Goal: Information Seeking & Learning: Learn about a topic

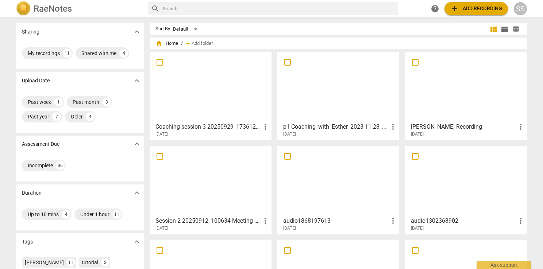
click at [226, 100] on div at bounding box center [210, 87] width 117 height 65
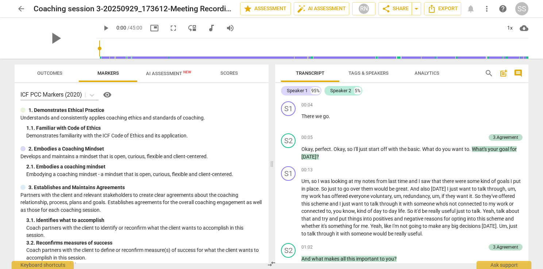
click at [53, 74] on span "Outcomes" at bounding box center [49, 72] width 25 height 5
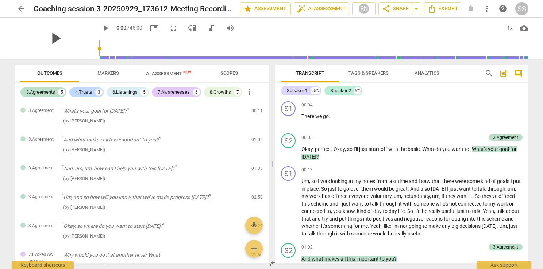
click at [48, 35] on span "play_arrow" at bounding box center [55, 38] width 19 height 19
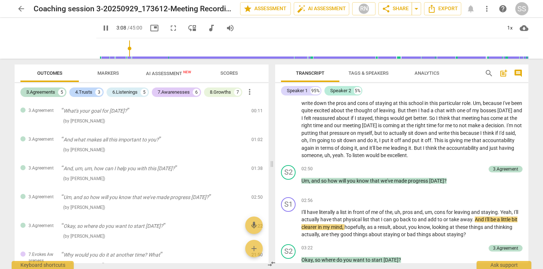
click at [101, 29] on span "pause" at bounding box center [105, 28] width 9 height 9
click at [155, 77] on span "AI Assessment New" at bounding box center [168, 73] width 63 height 11
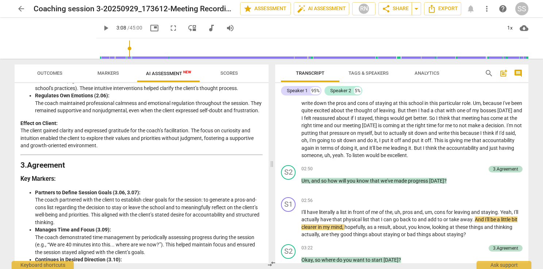
scroll to position [438, 0]
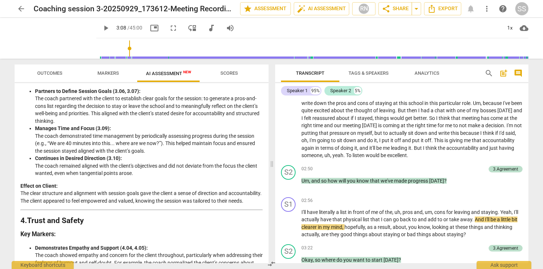
click at [66, 205] on p "Effect on Client: The clear structure and alignment with session goals gave the…" at bounding box center [141, 193] width 242 height 23
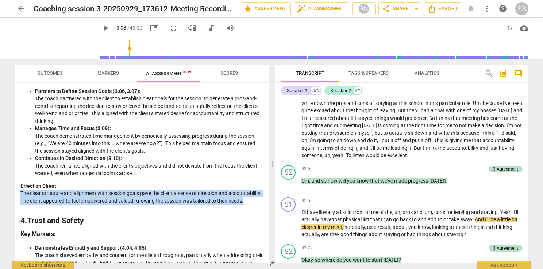
drag, startPoint x: 50, startPoint y: 231, endPoint x: 21, endPoint y: 215, distance: 33.6
click at [21, 205] on p "Effect on Client: The clear structure and alignment with session goals gave the…" at bounding box center [141, 193] width 242 height 23
copy p "The clear structure and alignment with session goals gave the client a sense of…"
click at [58, 71] on span "Outcomes" at bounding box center [49, 72] width 25 height 5
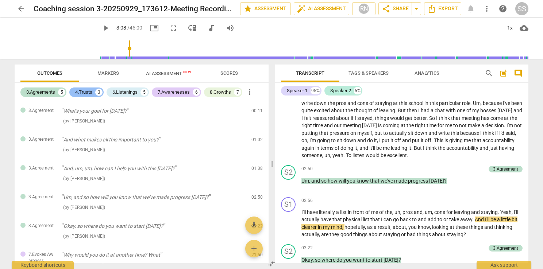
click at [82, 89] on div "4.Trusts" at bounding box center [83, 92] width 17 height 7
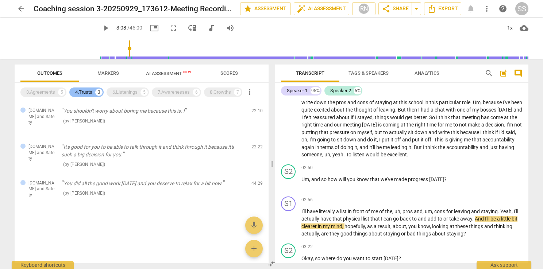
scroll to position [353, 0]
click at [101, 29] on span "play_arrow" at bounding box center [105, 28] width 9 height 9
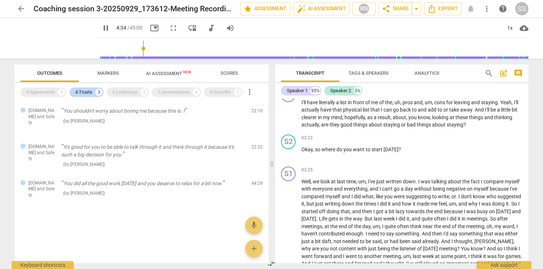
scroll to position [630, 0]
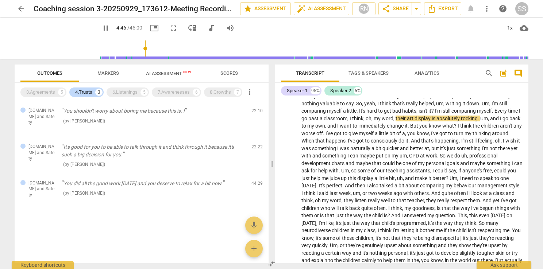
click at [153, 74] on span "AI Assessment New" at bounding box center [168, 73] width 45 height 5
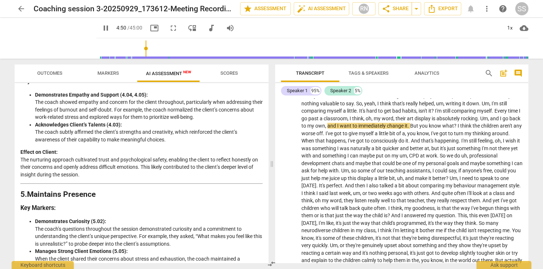
scroll to position [584, 0]
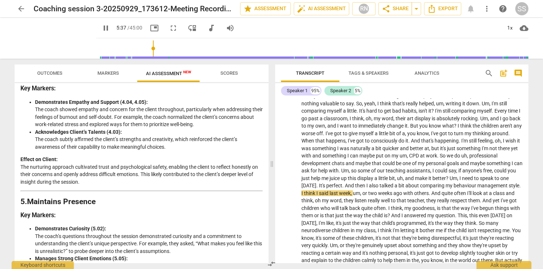
click at [48, 72] on span "Outcomes" at bounding box center [49, 72] width 25 height 5
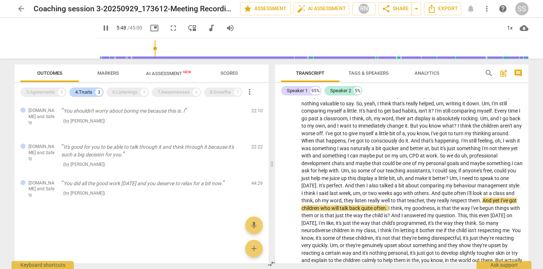
click at [170, 74] on span "AI Assessment New" at bounding box center [168, 73] width 45 height 5
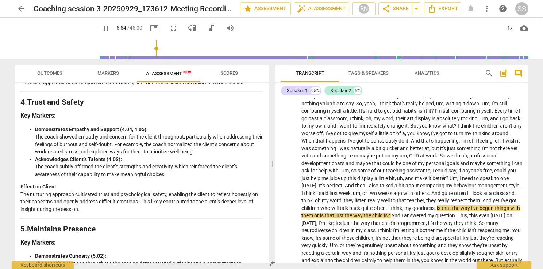
scroll to position [547, 0]
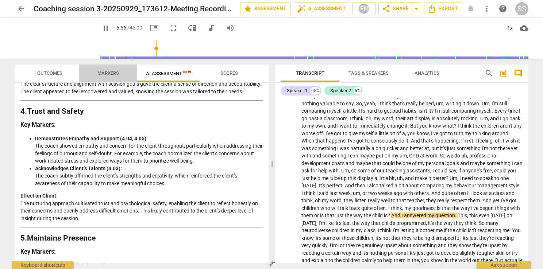
click at [113, 74] on span "Markers" at bounding box center [108, 72] width 22 height 5
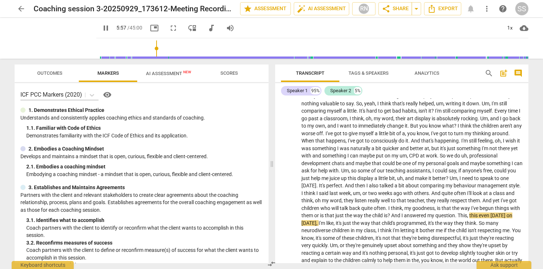
click at [48, 73] on span "Outcomes" at bounding box center [49, 72] width 25 height 5
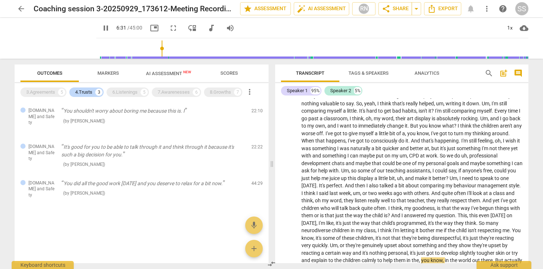
scroll to position [795, 0]
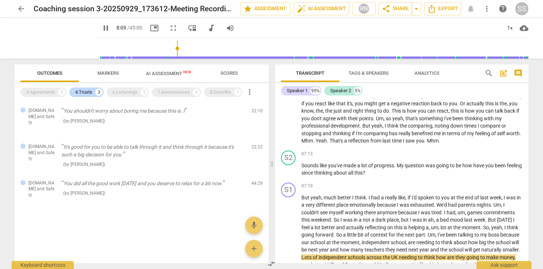
click at [168, 72] on span "AI Assessment New" at bounding box center [168, 73] width 45 height 5
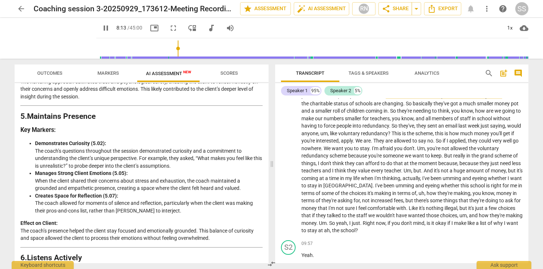
scroll to position [657, 0]
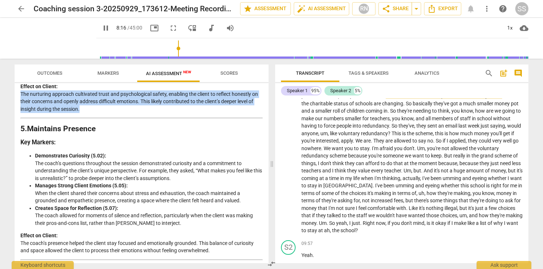
drag, startPoint x: 87, startPoint y: 141, endPoint x: 19, endPoint y: 127, distance: 69.8
click at [19, 127] on div "Disclaimer: AI can make mistakes. Consult a qualified mentor coach before actin…" at bounding box center [142, 173] width 254 height 180
copy p "The nurturing approach cultivated trust and psychological safety, enabling the …"
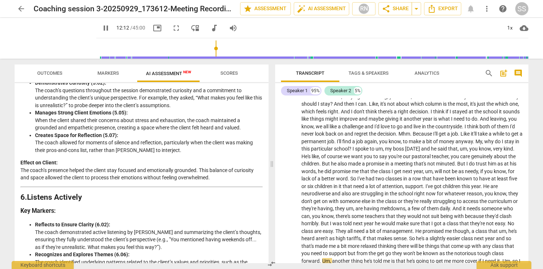
scroll to position [1320, 0]
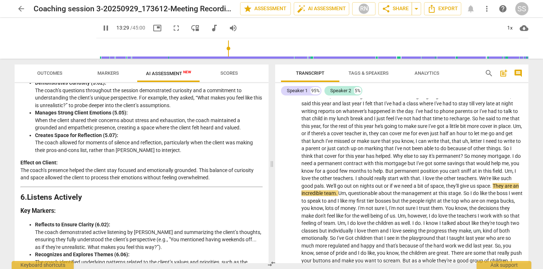
click at [227, 71] on span "Scores" at bounding box center [229, 72] width 18 height 5
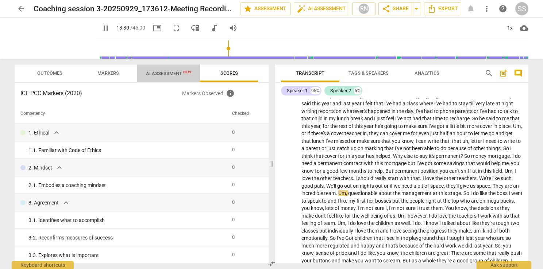
click at [178, 71] on span "AI Assessment New" at bounding box center [168, 73] width 45 height 5
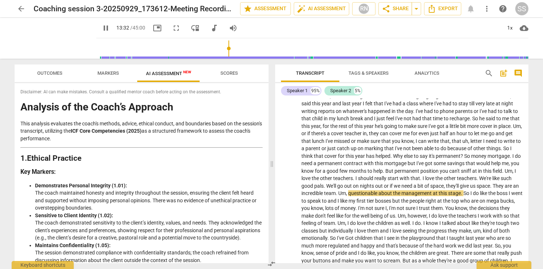
click at [53, 73] on span "Outcomes" at bounding box center [49, 72] width 25 height 5
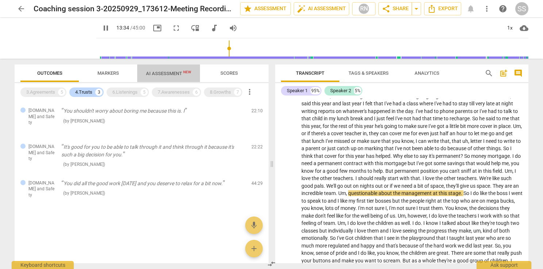
click at [163, 78] on span "AI Assessment New" at bounding box center [168, 73] width 63 height 11
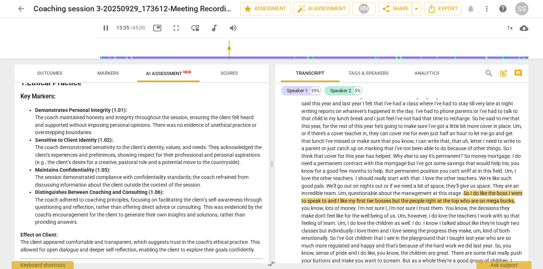
scroll to position [109, 0]
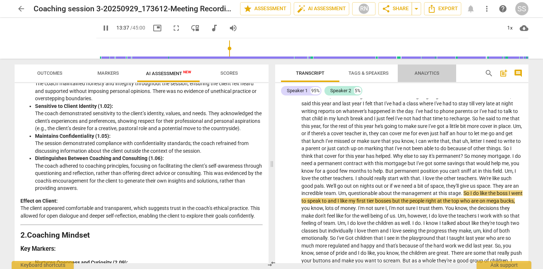
click at [424, 73] on span "Analytics" at bounding box center [427, 72] width 25 height 5
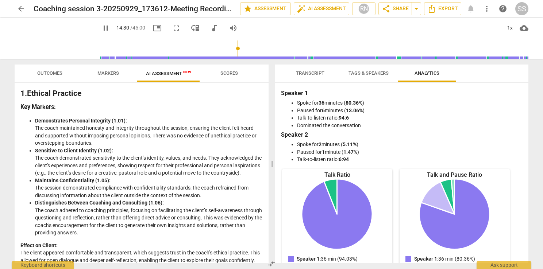
scroll to position [73, 0]
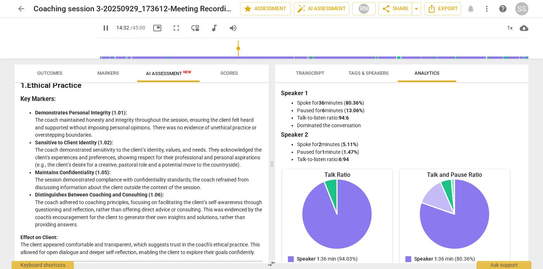
click at [47, 73] on span "Outcomes" at bounding box center [49, 72] width 25 height 5
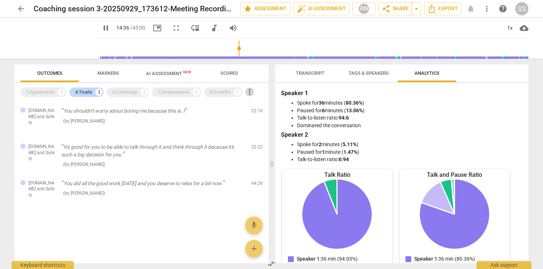
click at [253, 94] on span "more_vert" at bounding box center [249, 92] width 9 height 9
click at [165, 76] on div at bounding box center [271, 134] width 543 height 269
click at [165, 76] on span "AI Assessment New" at bounding box center [168, 73] width 45 height 5
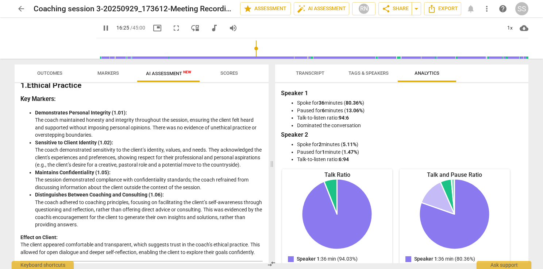
click at [52, 73] on span "Outcomes" at bounding box center [49, 72] width 25 height 5
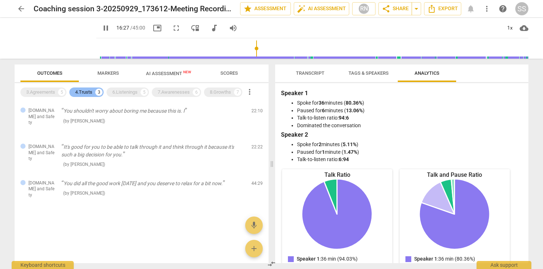
click at [92, 91] on div "4.Trusts" at bounding box center [83, 92] width 17 height 7
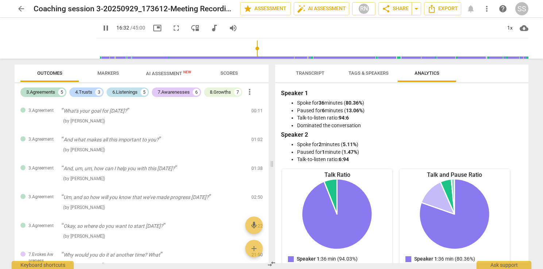
click at [119, 95] on div "6.Listenings" at bounding box center [124, 92] width 25 height 7
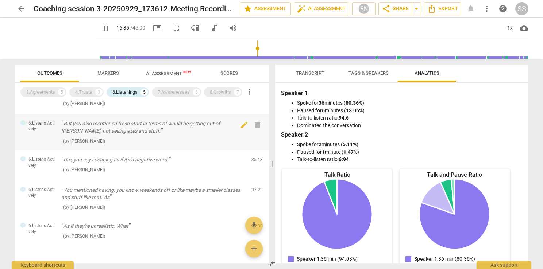
scroll to position [0, 0]
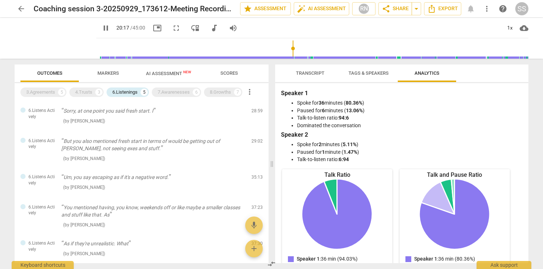
click at [101, 28] on span "pause" at bounding box center [105, 28] width 9 height 9
click at [174, 72] on span "AI Assessment New" at bounding box center [168, 73] width 45 height 5
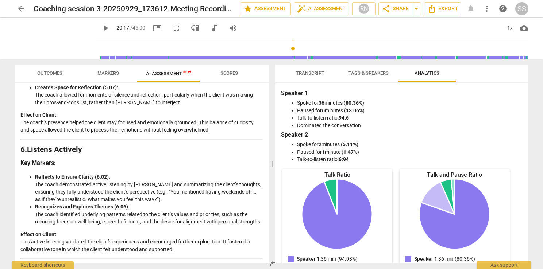
scroll to position [839, 0]
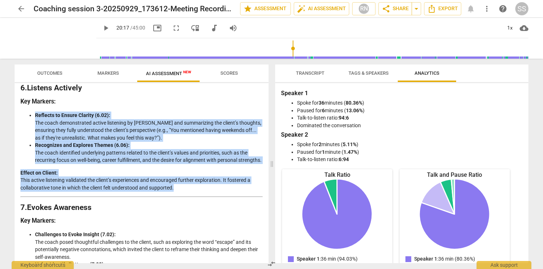
drag, startPoint x: 178, startPoint y: 224, endPoint x: 31, endPoint y: 143, distance: 168.0
copy div "Reflects to Ensure Clarity (6.02): The coach demonstrated active listening by […"
click at [104, 75] on span "Markers" at bounding box center [108, 72] width 22 height 5
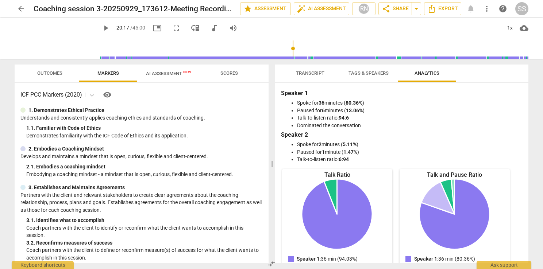
click at [55, 74] on span "Outcomes" at bounding box center [49, 72] width 25 height 5
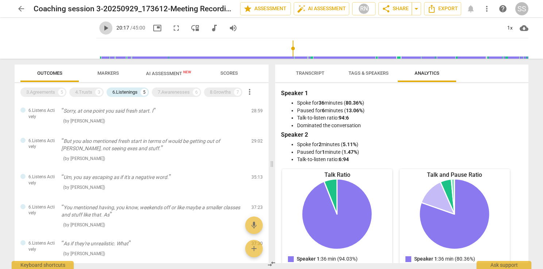
click at [101, 29] on span "play_arrow" at bounding box center [105, 28] width 9 height 9
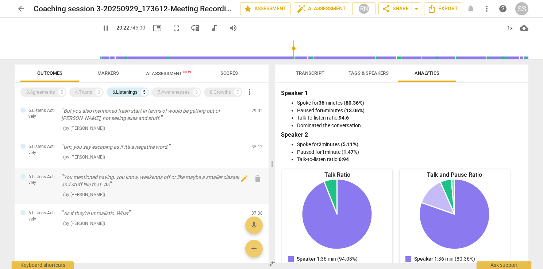
scroll to position [36, 0]
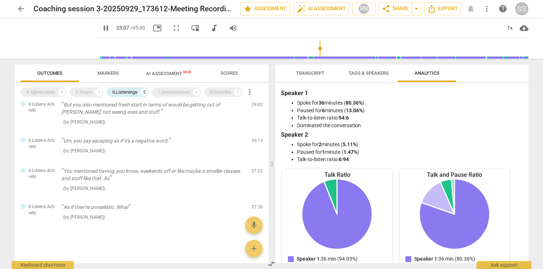
click at [326, 76] on span "Transcript" at bounding box center [310, 74] width 46 height 10
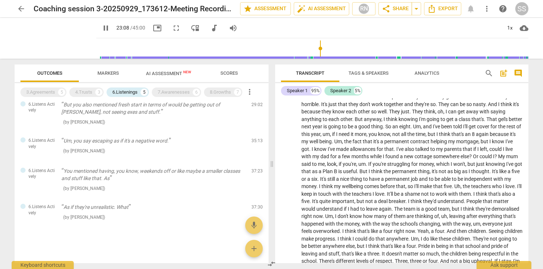
scroll to position [2143, 0]
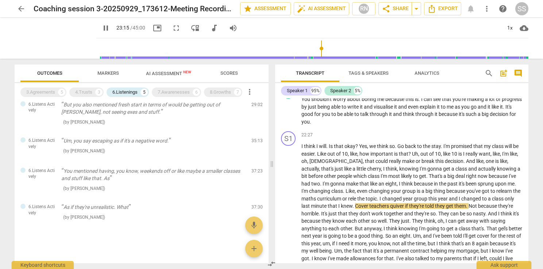
click at [101, 29] on span "pause" at bounding box center [105, 28] width 9 height 9
click at [101, 27] on span "play_arrow" at bounding box center [105, 28] width 9 height 9
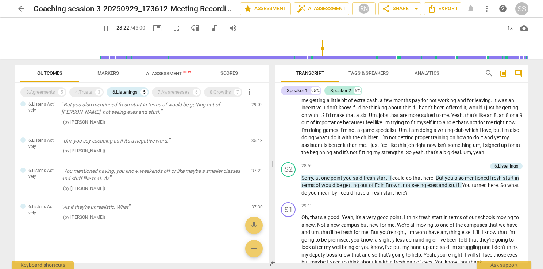
scroll to position [2617, 0]
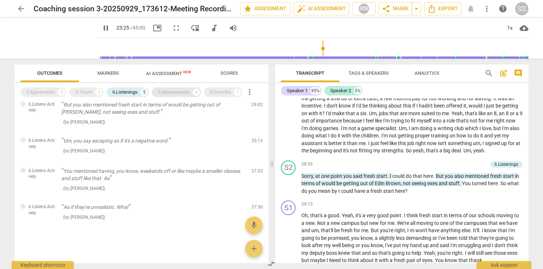
click at [182, 91] on div "7.Awarenesses" at bounding box center [174, 92] width 32 height 7
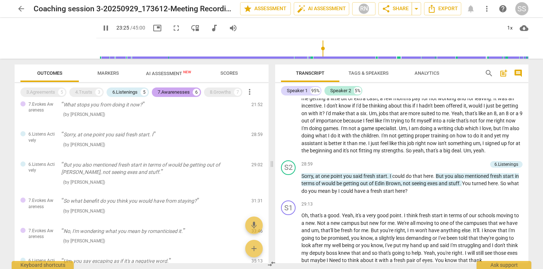
scroll to position [97, 0]
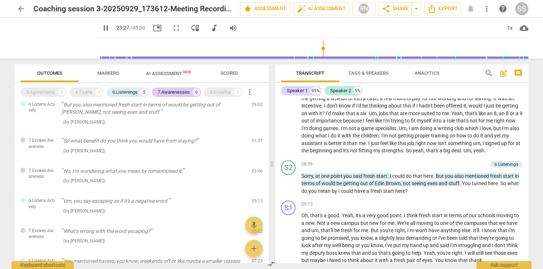
click at [172, 77] on span "AI Assessment New" at bounding box center [168, 73] width 63 height 11
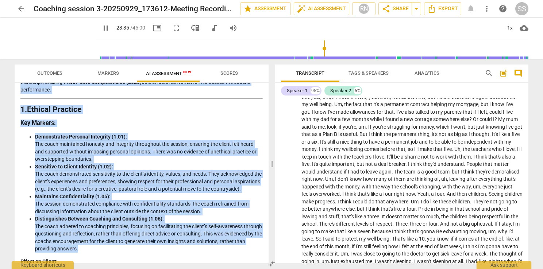
scroll to position [38, 0]
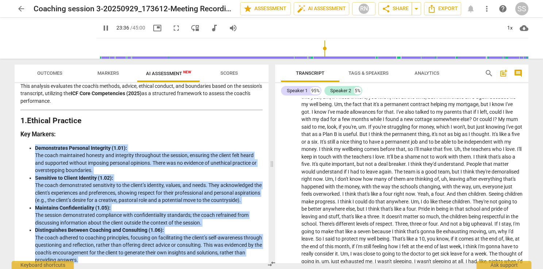
drag, startPoint x: 61, startPoint y: 199, endPoint x: 35, endPoint y: 143, distance: 61.9
copy ul "Loremipsumdo Sitametc Adipiscin (9.62): Eli seddo eiusmodtem incidid utl etdolo…"
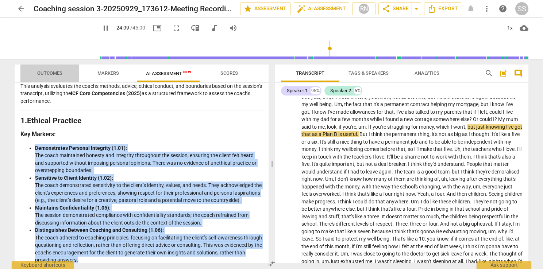
drag, startPoint x: 42, startPoint y: 71, endPoint x: 55, endPoint y: 64, distance: 14.2
click at [42, 71] on span "Outcomes" at bounding box center [49, 72] width 25 height 5
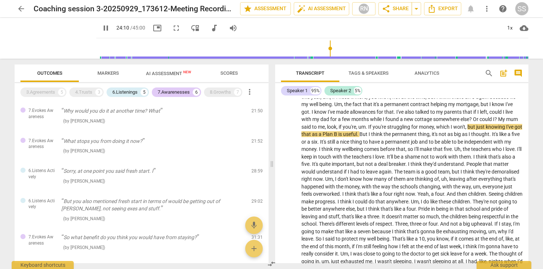
click at [101, 28] on span "pause" at bounding box center [105, 28] width 9 height 9
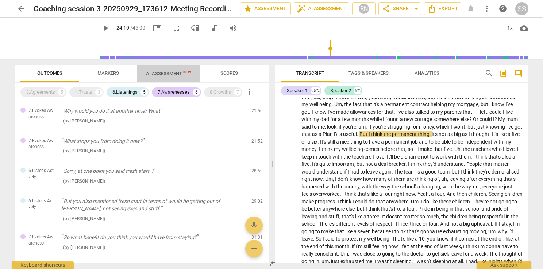
click at [176, 72] on span "AI Assessment New" at bounding box center [168, 73] width 45 height 5
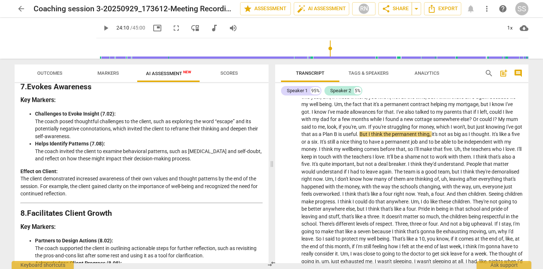
scroll to position [985, 0]
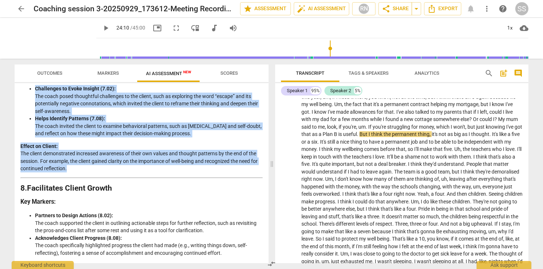
drag, startPoint x: 80, startPoint y: 206, endPoint x: 32, endPoint y: 128, distance: 91.3
copy div "Challenges to Evoke Insight (7.02): The coach posed thoughtful challenges to th…"
click at [47, 73] on span "Outcomes" at bounding box center [49, 72] width 25 height 5
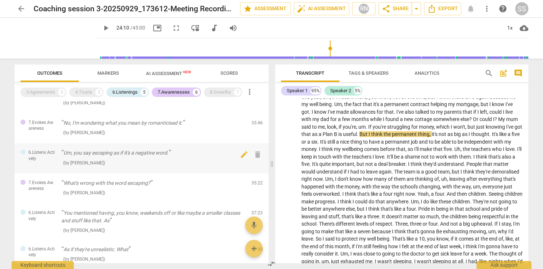
scroll to position [108, 0]
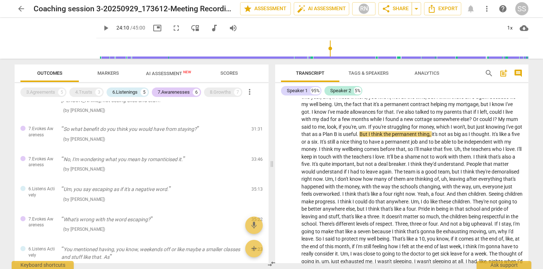
click at [101, 30] on span "play_arrow" at bounding box center [105, 28] width 9 height 9
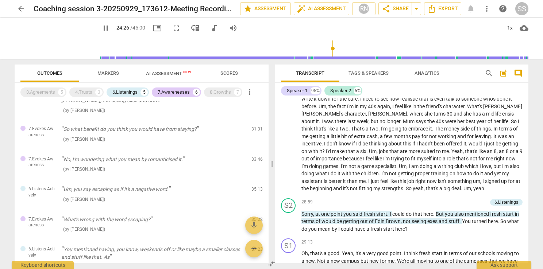
scroll to position [2618, 0]
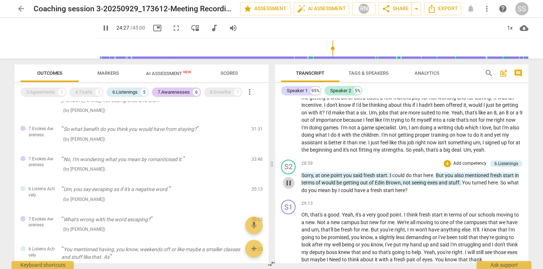
click at [293, 188] on span "pause" at bounding box center [288, 183] width 9 height 9
click at [290, 188] on span "play_arrow" at bounding box center [288, 183] width 9 height 9
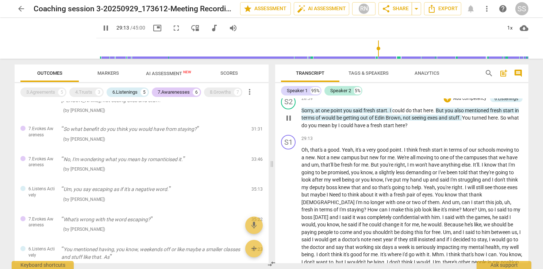
scroll to position [2691, 0]
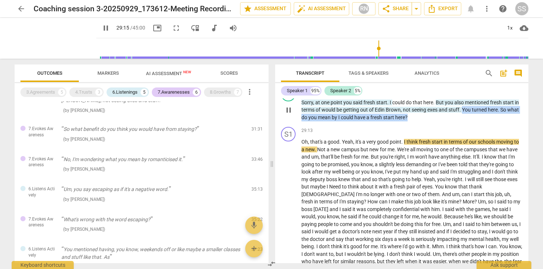
drag, startPoint x: 409, startPoint y: 146, endPoint x: 463, endPoint y: 139, distance: 54.4
click at [463, 122] on p "Sorry , at one point you said fresh start . I could do that here . But you also…" at bounding box center [411, 110] width 221 height 23
copy p "You turned here . So what do you mean by I could have a fresh start here ?"
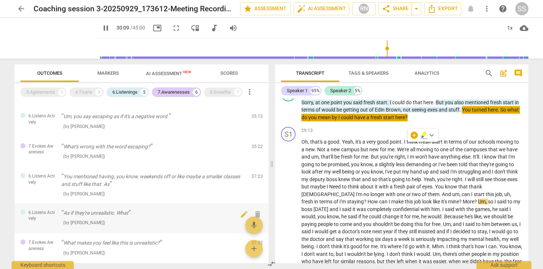
scroll to position [218, 0]
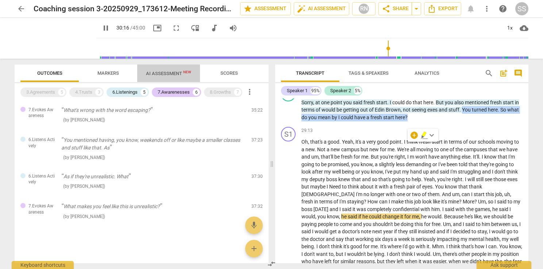
click at [173, 70] on span "AI Assessment New" at bounding box center [168, 73] width 63 height 11
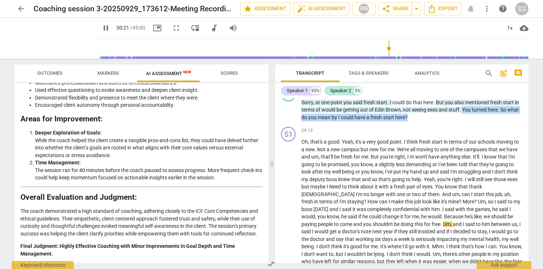
scroll to position [1275, 0]
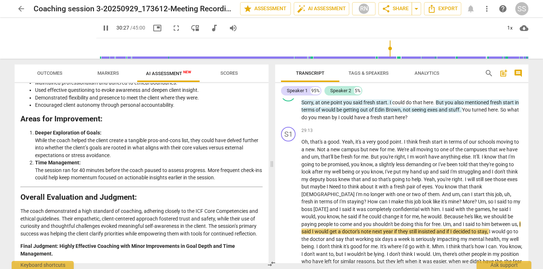
click at [48, 235] on p "The coach demonstrated a high standard of coaching, adhering closely to the ICF…" at bounding box center [141, 223] width 242 height 30
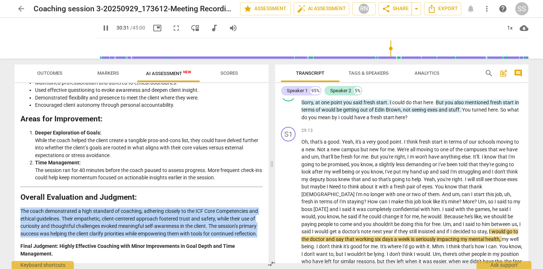
drag, startPoint x: 44, startPoint y: 235, endPoint x: 19, endPoint y: 208, distance: 36.7
click at [19, 208] on div "Disclaimer: AI can make mistakes. Consult a qualified mentor coach before actin…" at bounding box center [142, 173] width 254 height 180
copy p "The coach demonstrated a high standard of coaching, adhering closely to the ICF…"
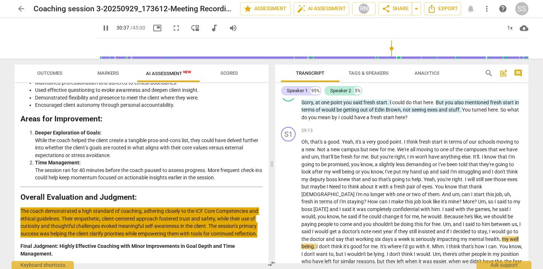
scroll to position [2856, 0]
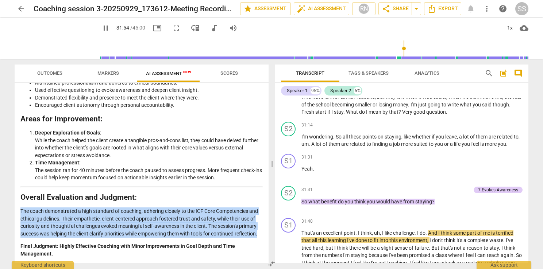
click at [101, 27] on span "pause" at bounding box center [105, 28] width 9 height 9
click at [101, 28] on span "play_arrow" at bounding box center [105, 28] width 9 height 9
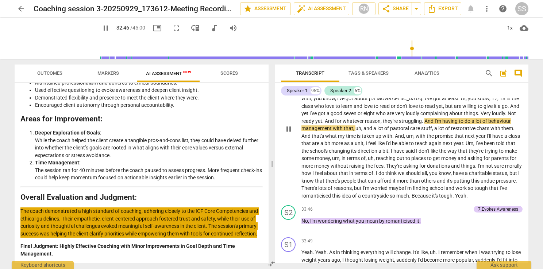
scroll to position [3038, 0]
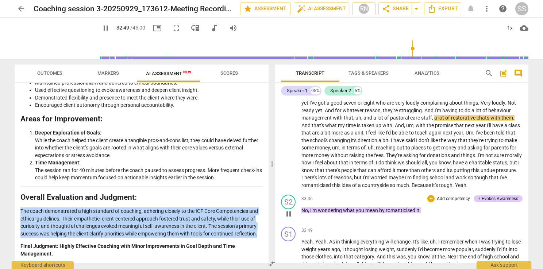
click at [291, 219] on span "pause" at bounding box center [288, 214] width 9 height 9
click at [291, 219] on span "play_arrow" at bounding box center [288, 214] width 9 height 9
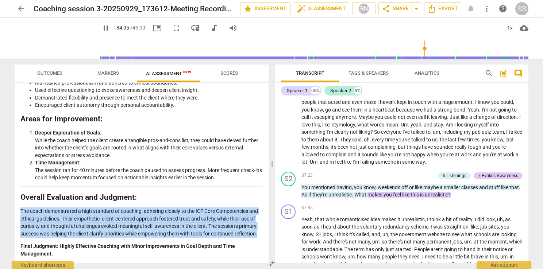
scroll to position [3439, 0]
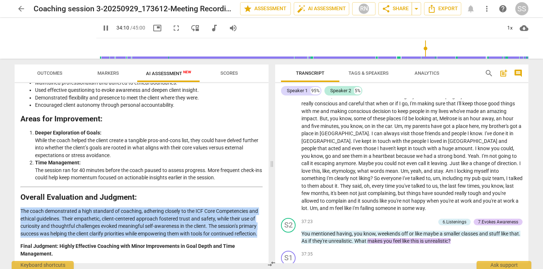
click at [176, 70] on span "AI Assessment New" at bounding box center [168, 73] width 63 height 11
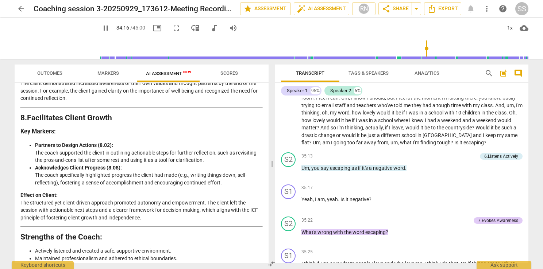
scroll to position [1092, 0]
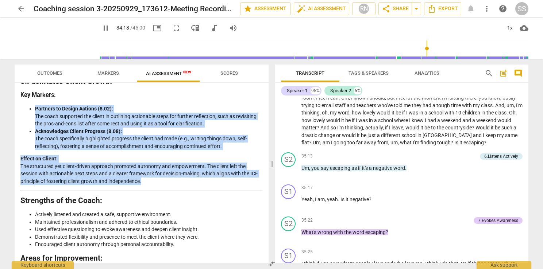
drag, startPoint x: 147, startPoint y: 220, endPoint x: 30, endPoint y: 144, distance: 139.8
copy div "Partners to Design Actions (8.02): The coach supported the client in outlining …"
click at [61, 74] on span "Outcomes" at bounding box center [49, 72] width 25 height 5
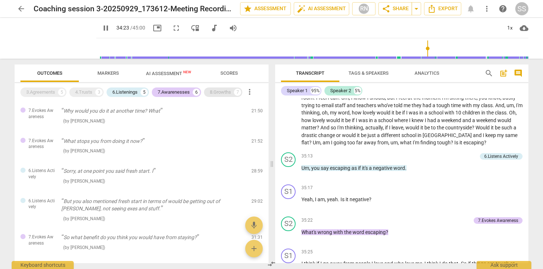
click at [230, 93] on div "8.Growths" at bounding box center [220, 92] width 21 height 7
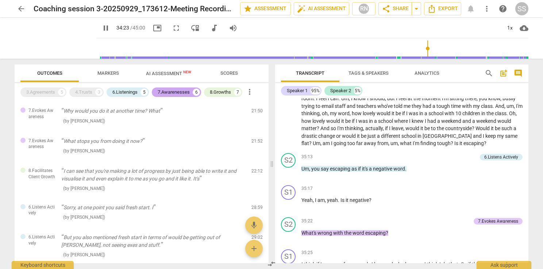
scroll to position [3243, 0]
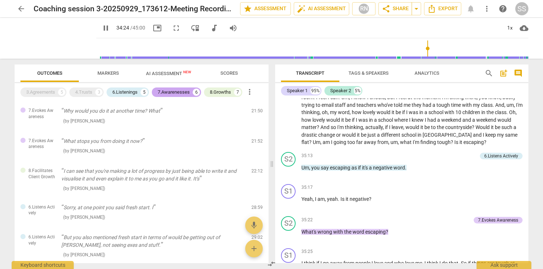
click at [184, 90] on div "7.Awarenesses" at bounding box center [174, 92] width 32 height 7
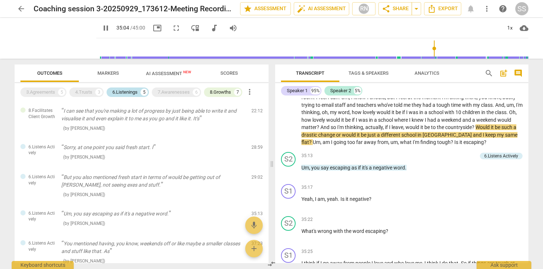
click at [128, 93] on div "6.Listenings" at bounding box center [124, 92] width 25 height 7
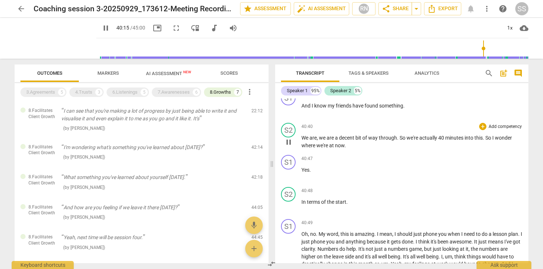
scroll to position [3916, 0]
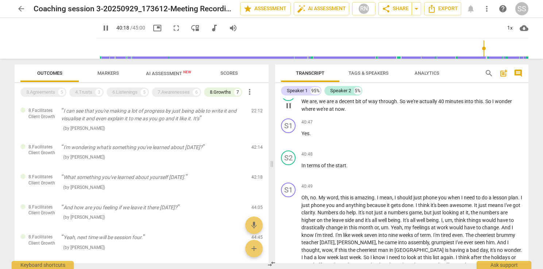
click at [290, 110] on span "pause" at bounding box center [288, 105] width 9 height 9
click at [290, 110] on span "play_arrow" at bounding box center [288, 105] width 9 height 9
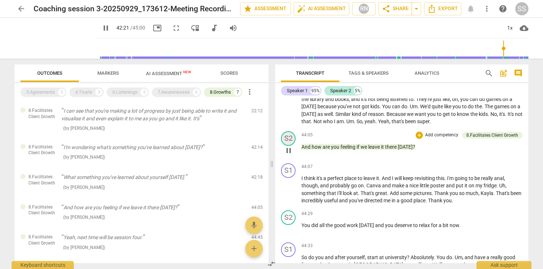
scroll to position [4199, 0]
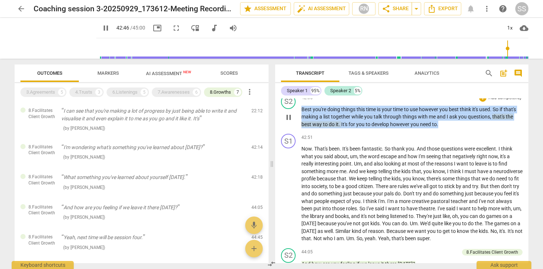
drag, startPoint x: 442, startPoint y: 157, endPoint x: 301, endPoint y: 143, distance: 142.2
click at [301, 128] on p "Best you're doing things this time is your time to use however you best think i…" at bounding box center [411, 117] width 221 height 23
copy p "Best you're doing things this time is your time to use however you best think i…"
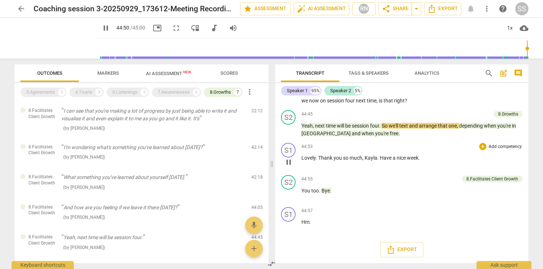
scroll to position [4518, 0]
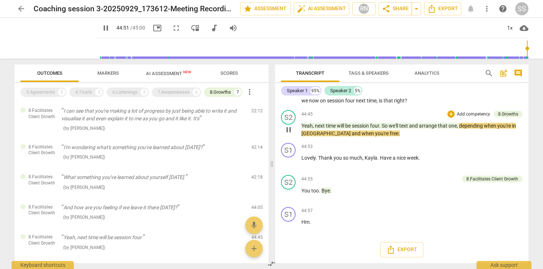
click at [288, 127] on span "pause" at bounding box center [288, 130] width 9 height 9
click at [163, 69] on span "AI Assessment New" at bounding box center [168, 73] width 63 height 11
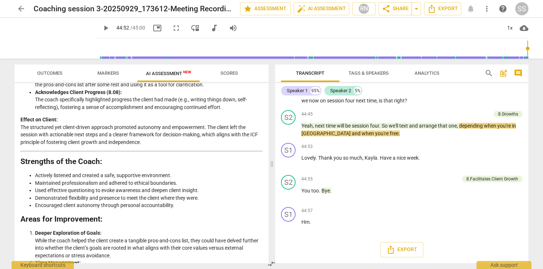
scroll to position [1275, 0]
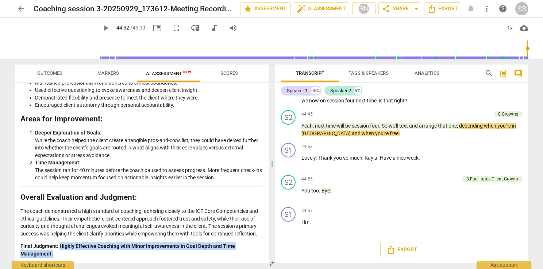
drag, startPoint x: 54, startPoint y: 251, endPoint x: 59, endPoint y: 243, distance: 10.1
click at [59, 243] on p "Final Judgment: Highly Effective Coaching with Minor Improvements in Goal Depth…" at bounding box center [141, 250] width 242 height 15
copy strong "Highly Effective Coaching with Minor Improvements in Goal Depth and Time Manage…"
click at [55, 73] on span "Outcomes" at bounding box center [49, 72] width 25 height 5
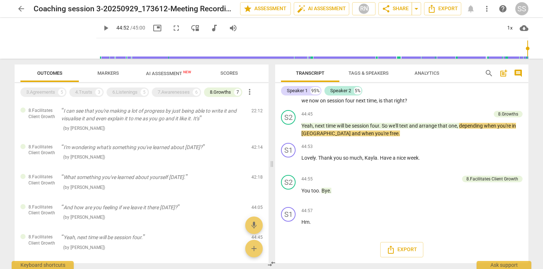
click at [158, 76] on span "AI Assessment New" at bounding box center [168, 73] width 45 height 5
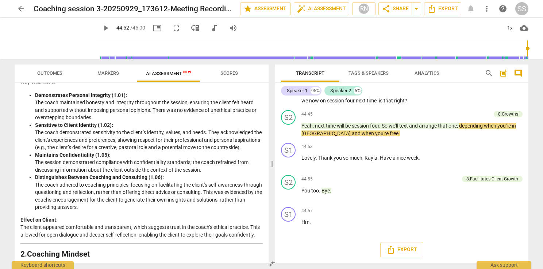
scroll to position [109, 0]
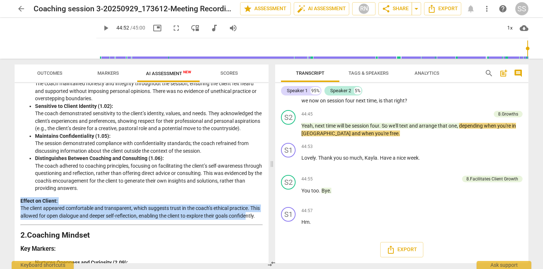
drag, startPoint x: 51, startPoint y: 236, endPoint x: 36, endPoint y: 229, distance: 16.3
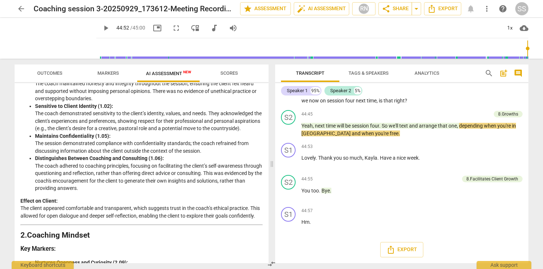
drag, startPoint x: 36, startPoint y: 229, endPoint x: 95, endPoint y: 213, distance: 60.1
click at [95, 213] on p "Effect on Client: The client appeared comfortable and transparent, which sugges…" at bounding box center [141, 208] width 242 height 23
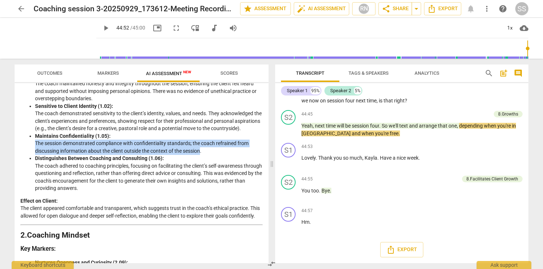
drag, startPoint x: 201, startPoint y: 161, endPoint x: 34, endPoint y: 151, distance: 168.2
click at [34, 151] on ul "Demonstrates Personal Integrity (1.01): The coach maintained honesty and integr…" at bounding box center [141, 133] width 242 height 120
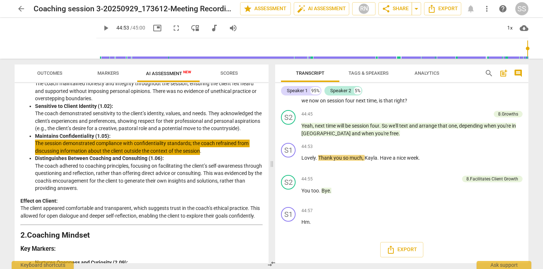
type input "2694"
